Goal: Information Seeking & Learning: Check status

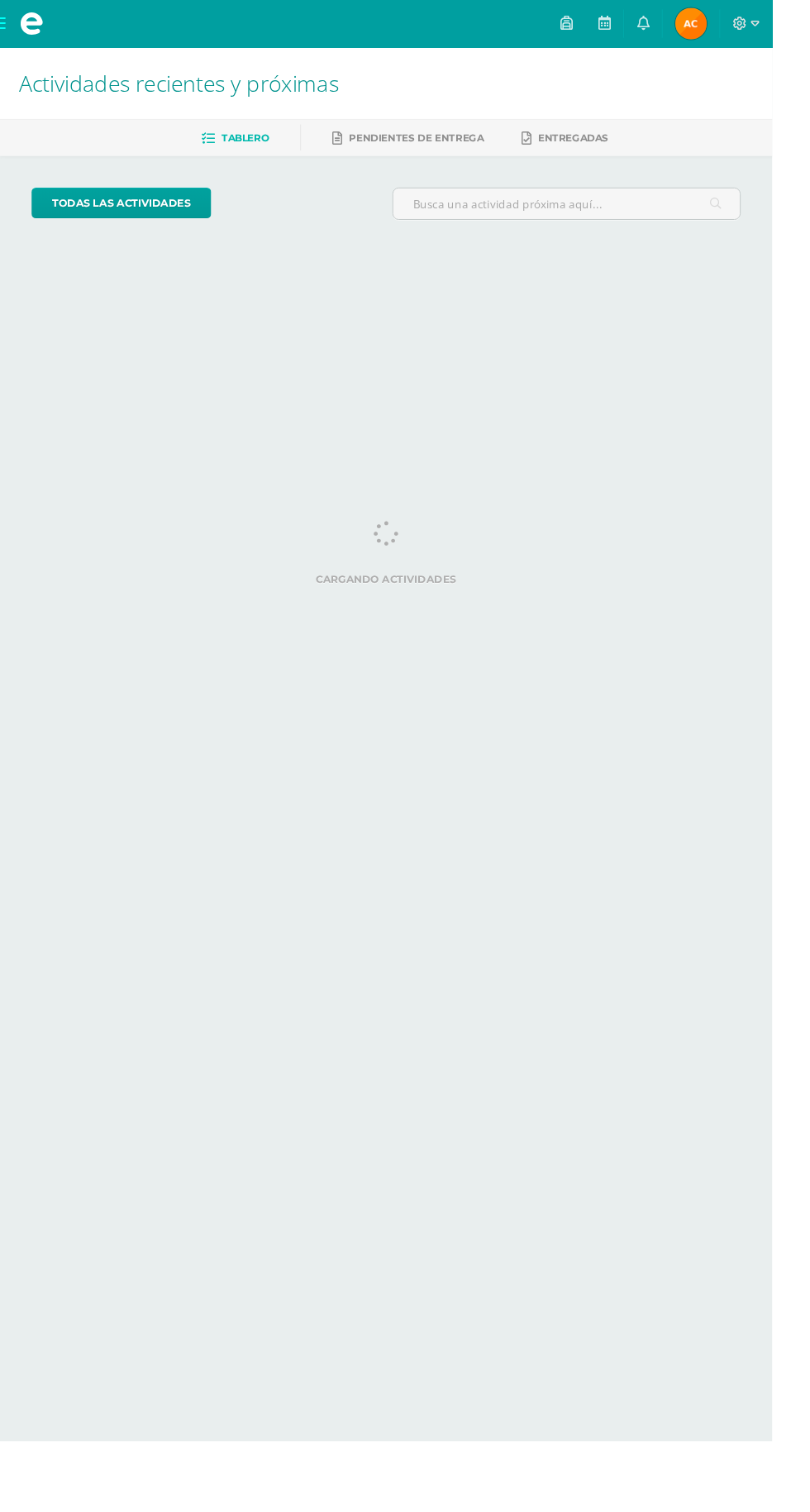
click at [694, 16] on link at bounding box center [675, 25] width 40 height 50
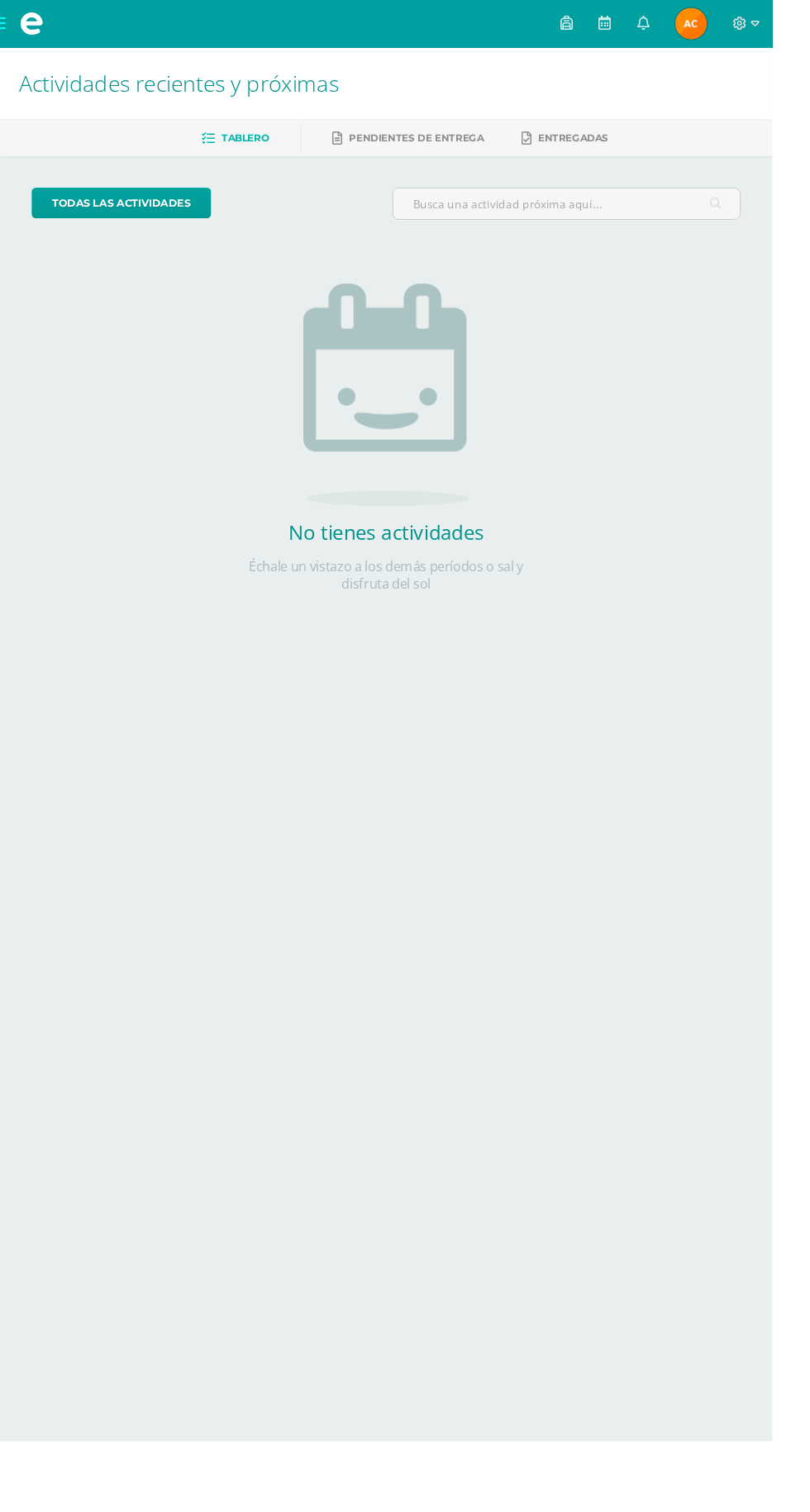
click at [742, 22] on img at bounding box center [725, 25] width 33 height 33
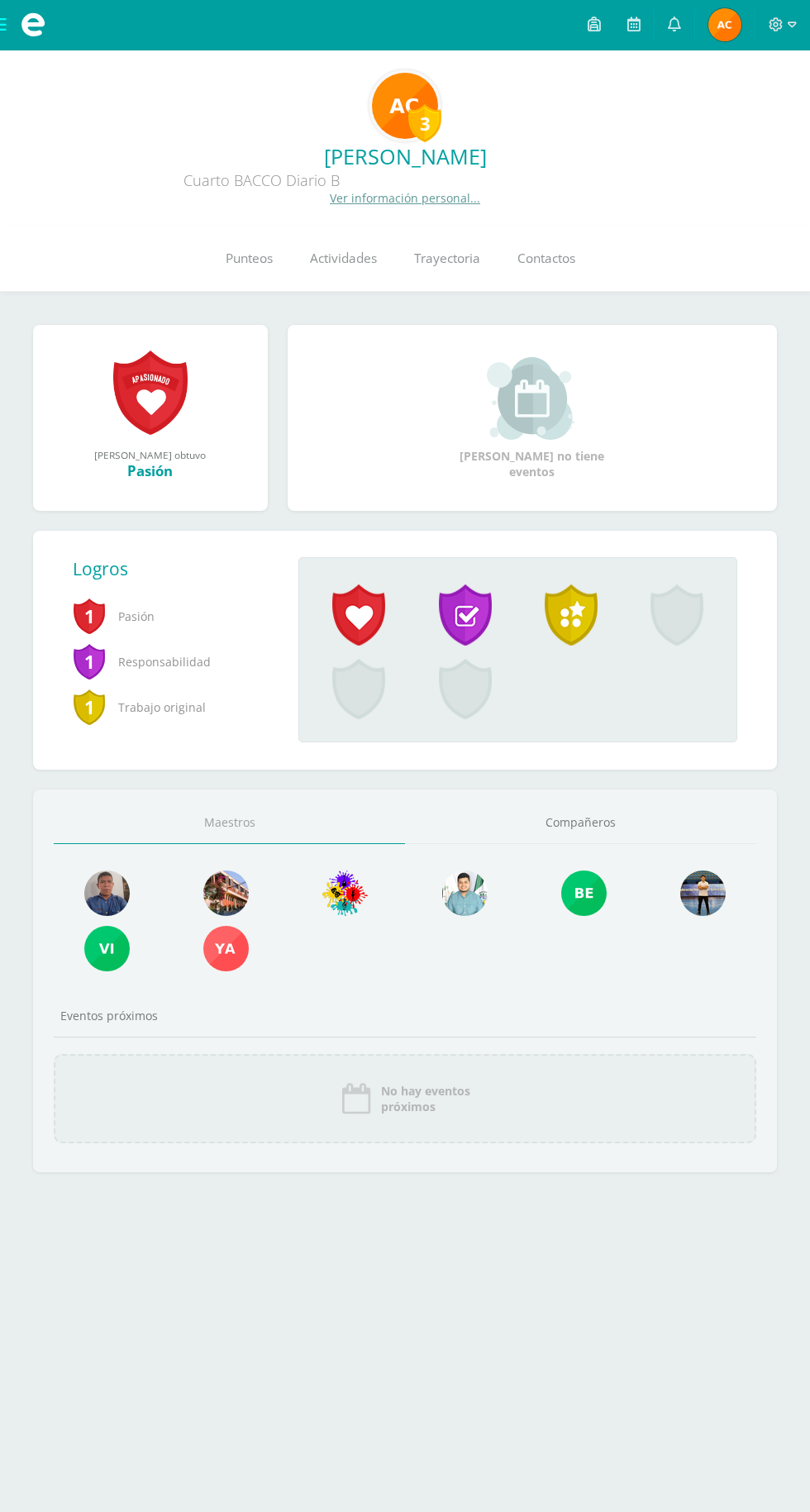
click at [248, 258] on span "Punteos" at bounding box center [249, 258] width 47 height 17
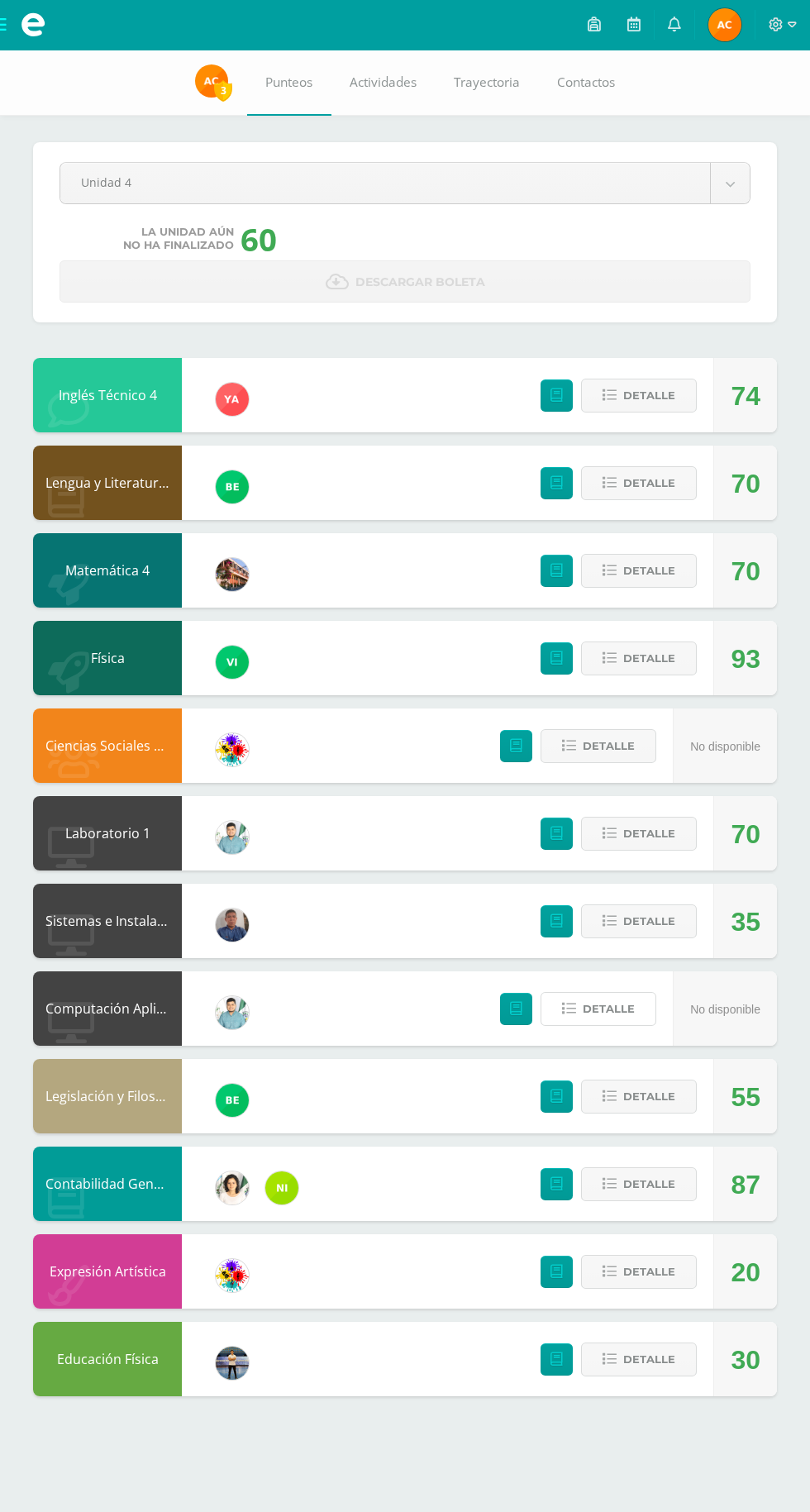
click at [624, 1010] on span "Detalle" at bounding box center [609, 1009] width 52 height 31
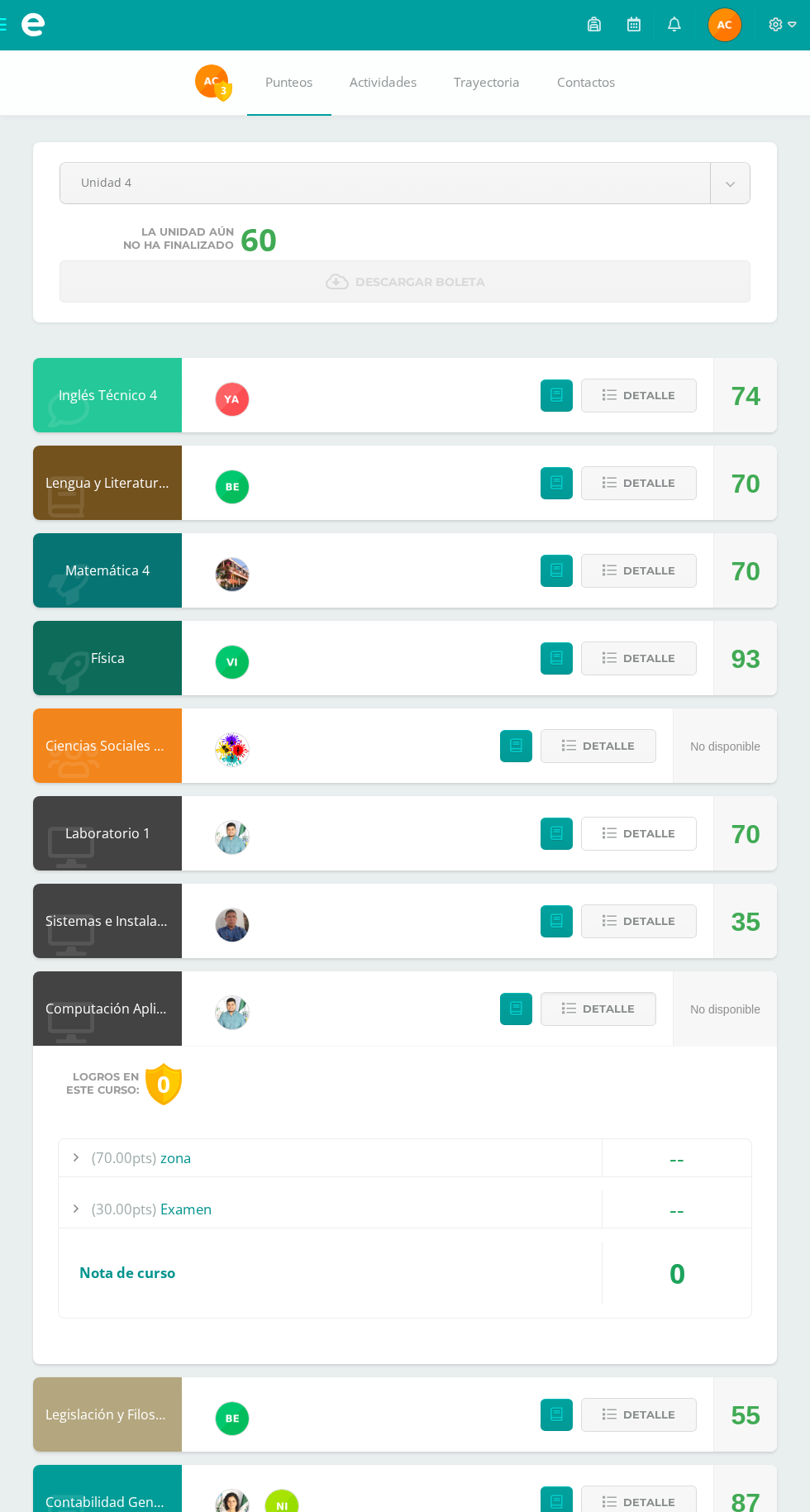
click at [668, 850] on button "Detalle" at bounding box center [639, 833] width 116 height 34
